Goal: Transaction & Acquisition: Purchase product/service

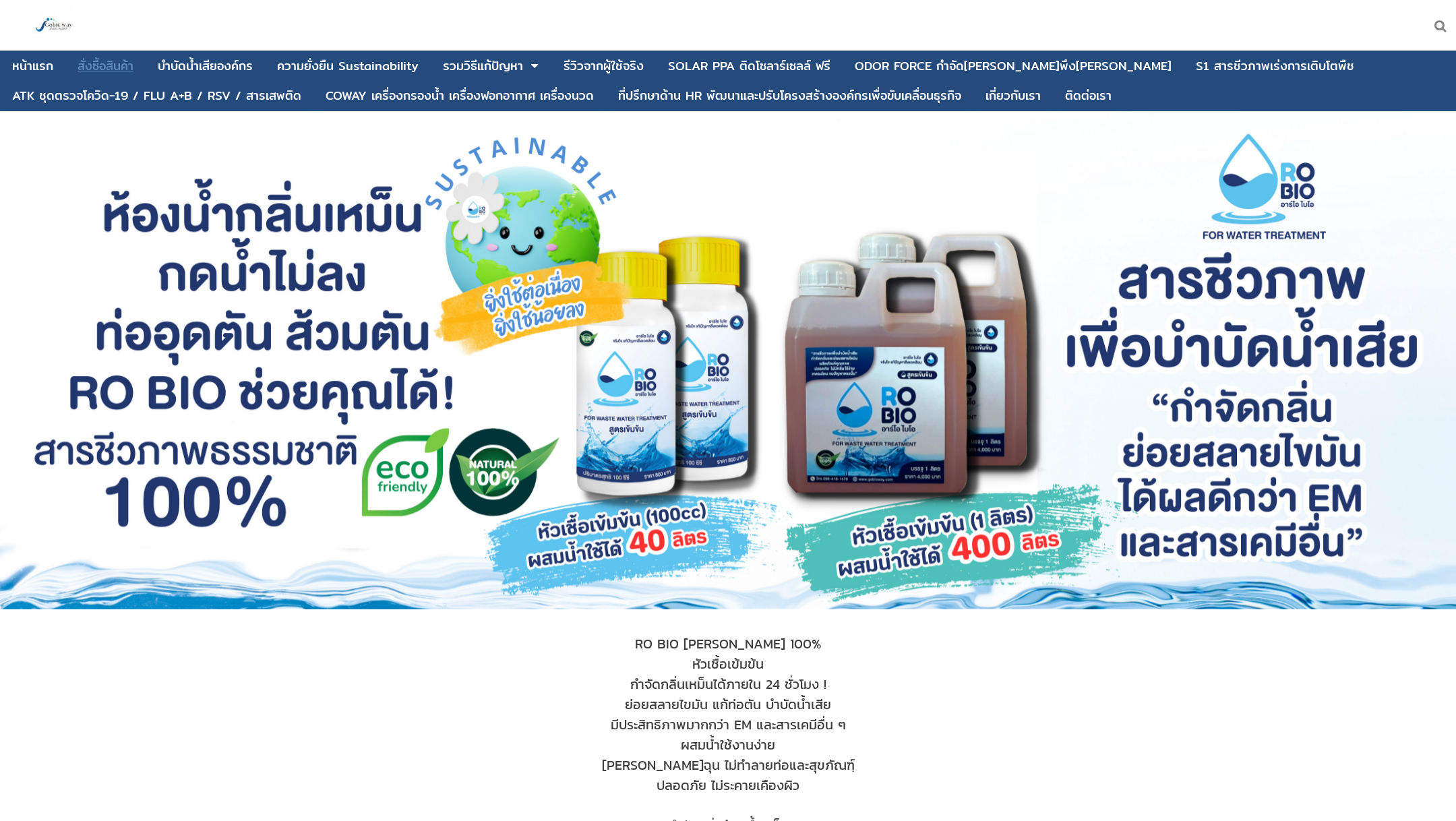
click at [128, 66] on div "สั่งซื้อสินค้า" at bounding box center [105, 66] width 56 height 12
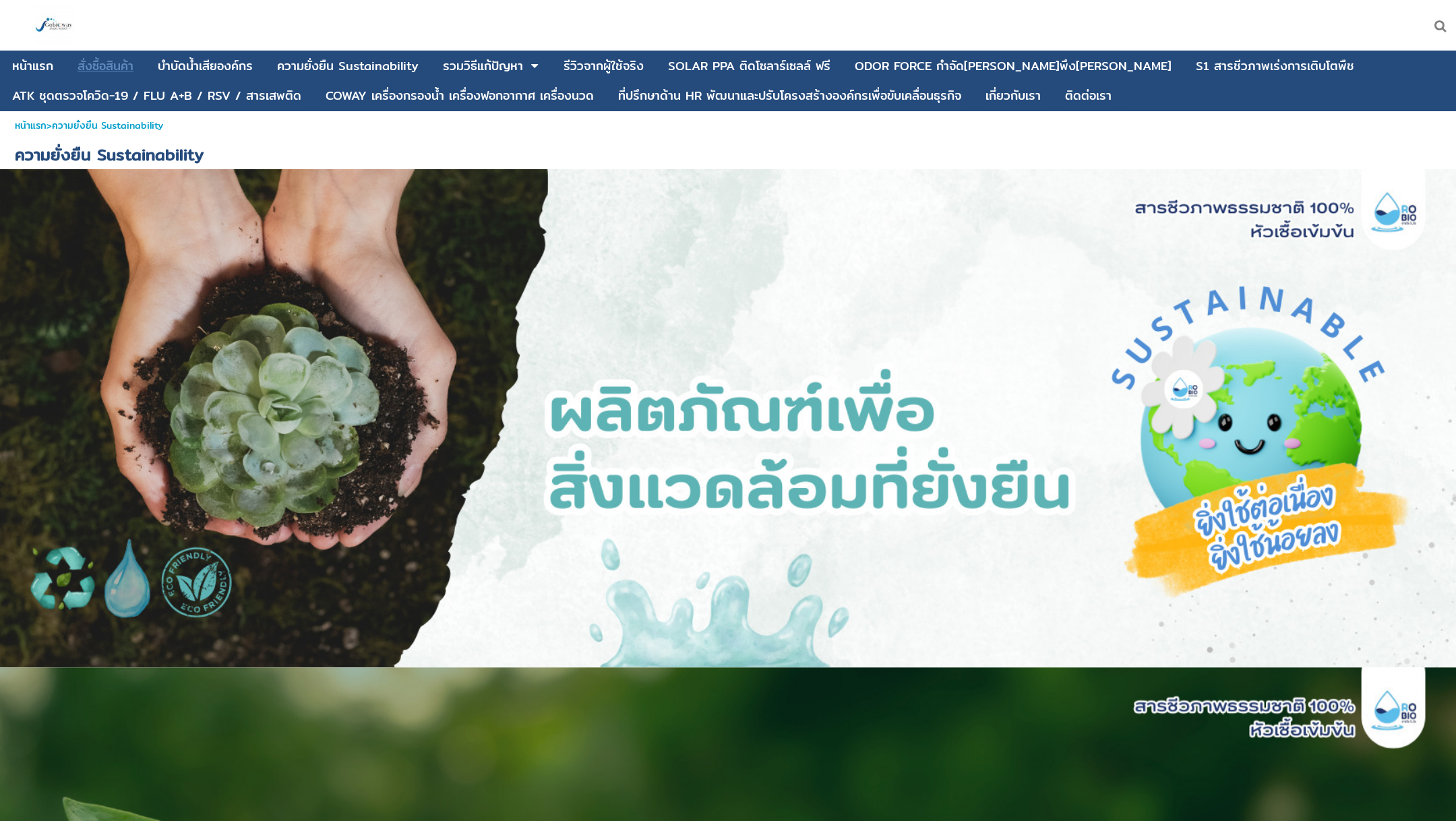
click at [123, 68] on div "สั่งซื้อสินค้า" at bounding box center [105, 66] width 56 height 12
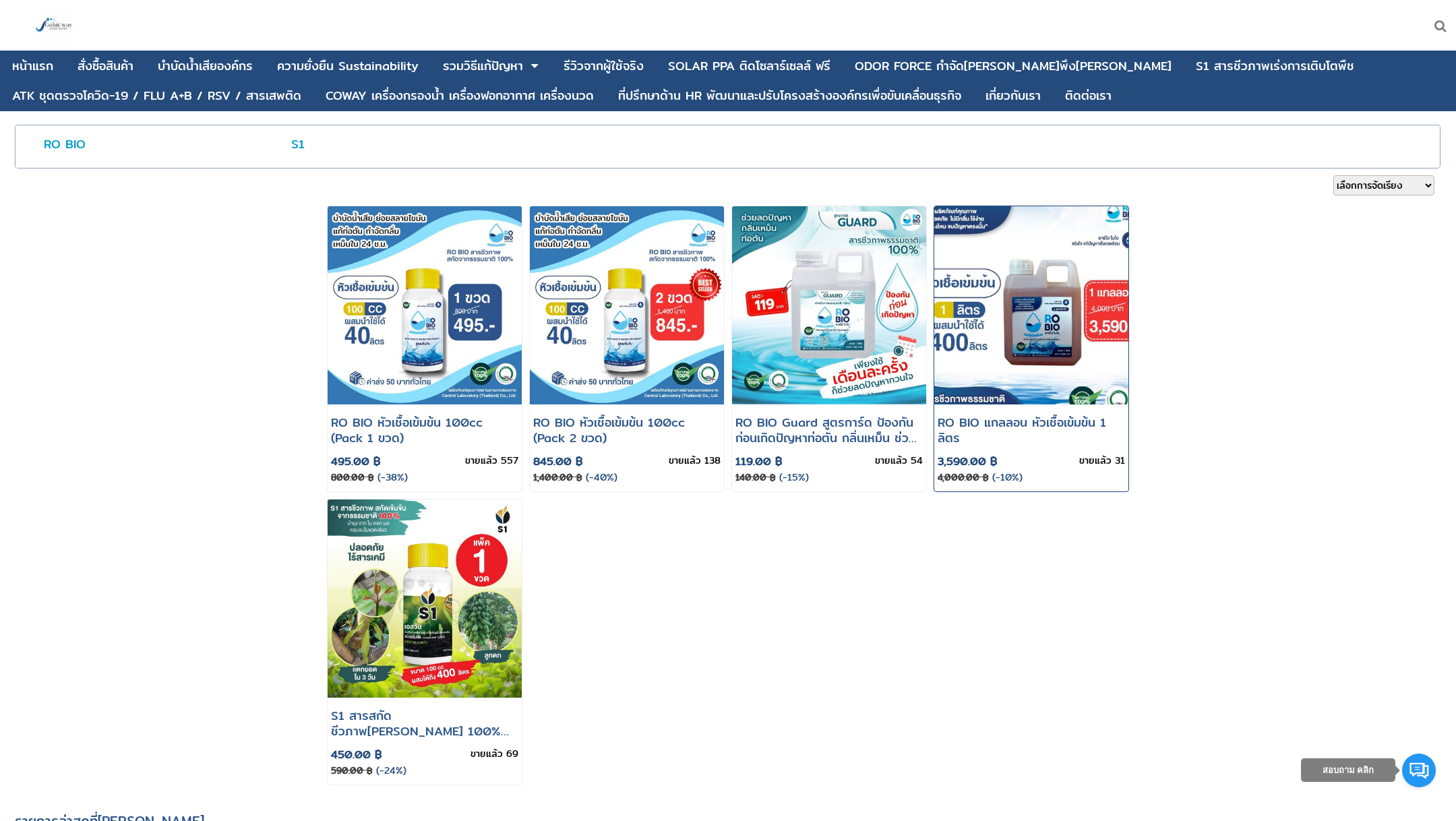
click at [1041, 342] on img at bounding box center [1031, 305] width 233 height 238
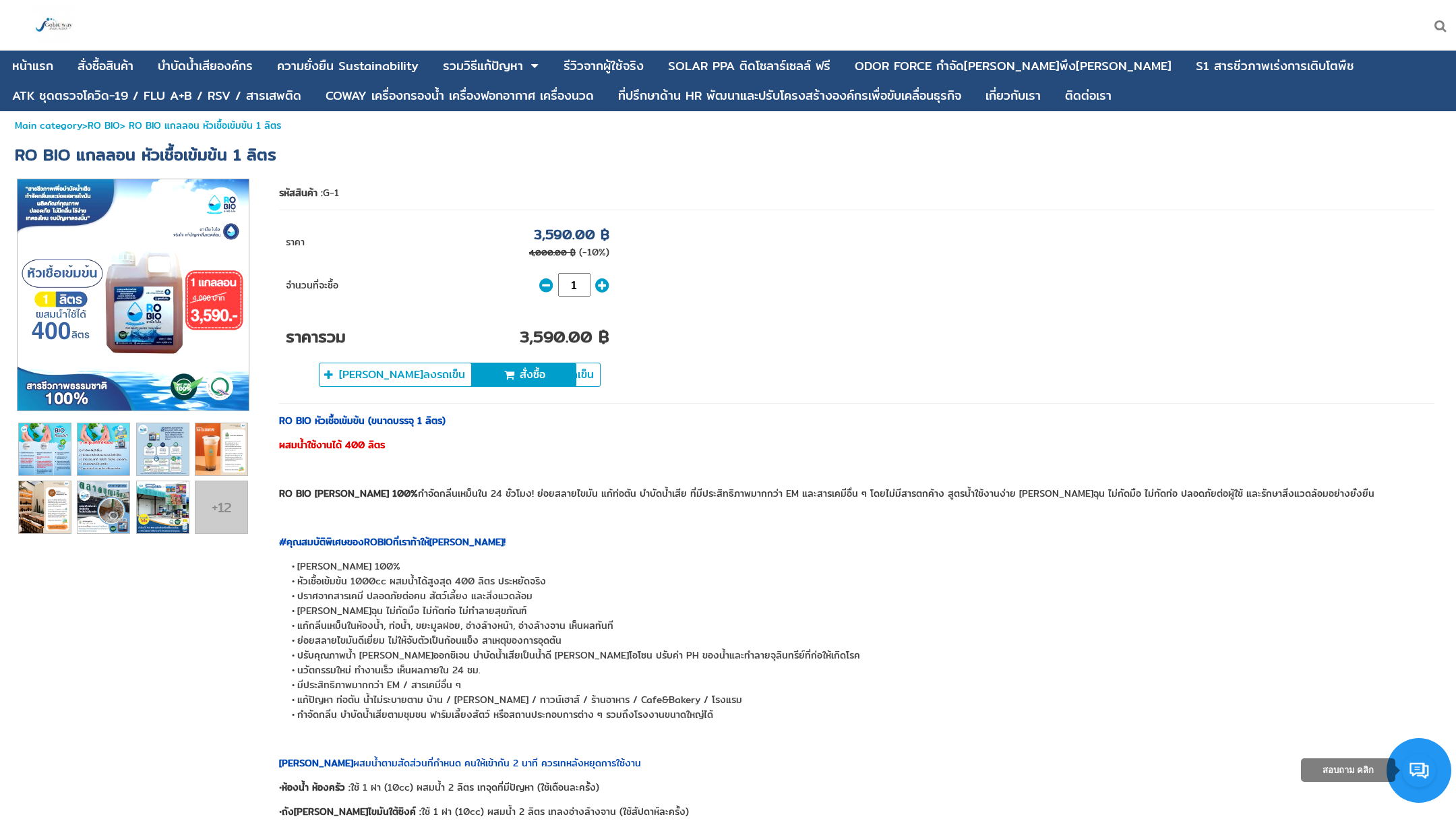
click at [169, 333] on img at bounding box center [133, 295] width 231 height 231
